Goal: Transaction & Acquisition: Purchase product/service

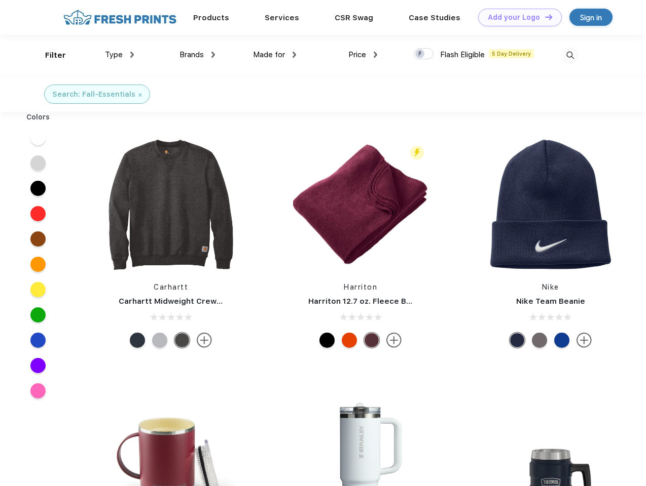
click at [516, 17] on link "Add your Logo Design Tool" at bounding box center [520, 18] width 84 height 18
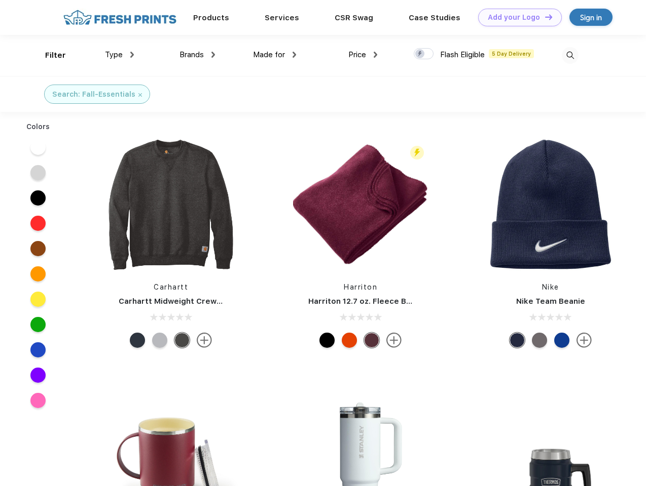
click at [0, 0] on div "Design Tool" at bounding box center [0, 0] width 0 height 0
click at [544, 17] on link "Add your Logo Design Tool" at bounding box center [520, 18] width 84 height 18
click at [49, 55] on div "Filter" at bounding box center [55, 56] width 21 height 12
click at [120, 55] on span "Type" at bounding box center [114, 54] width 18 height 9
click at [197, 55] on span "Brands" at bounding box center [191, 54] width 24 height 9
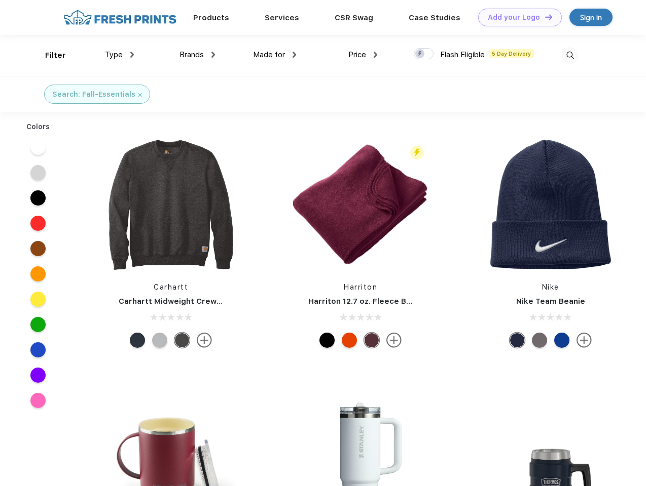
click at [275, 55] on span "Made for" at bounding box center [269, 54] width 32 height 9
click at [363, 55] on span "Price" at bounding box center [357, 54] width 18 height 9
click at [424, 54] on div at bounding box center [423, 53] width 20 height 11
click at [420, 54] on input "checkbox" at bounding box center [416, 51] width 7 height 7
click at [570, 55] on img at bounding box center [569, 55] width 17 height 17
